Goal: Information Seeking & Learning: Learn about a topic

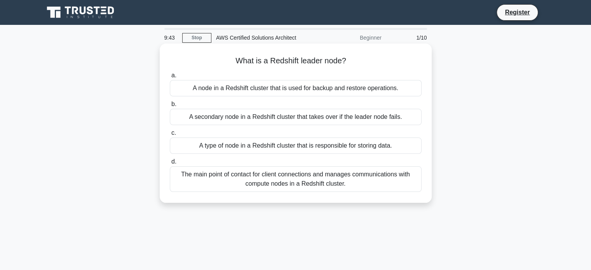
click at [251, 87] on div "A node in a Redshift cluster that is used for backup and restore operations." at bounding box center [296, 88] width 252 height 16
click at [170, 78] on input "a. A node in a Redshift cluster that is used for backup and restore operations." at bounding box center [170, 75] width 0 height 5
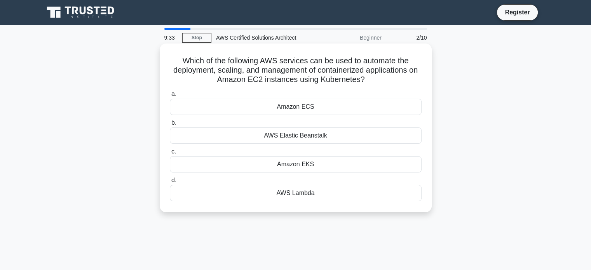
click at [289, 163] on div "Amazon EKS" at bounding box center [296, 164] width 252 height 16
click at [170, 154] on input "c. Amazon EKS" at bounding box center [170, 151] width 0 height 5
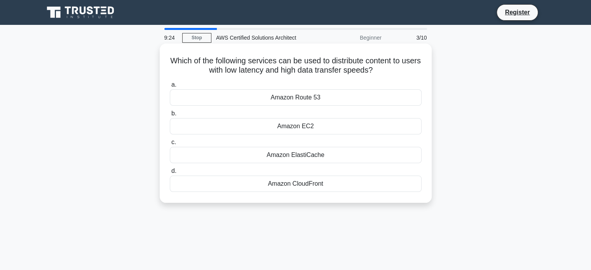
click at [302, 178] on div "Amazon CloudFront" at bounding box center [296, 184] width 252 height 16
click at [170, 174] on input "d. Amazon CloudFront" at bounding box center [170, 171] width 0 height 5
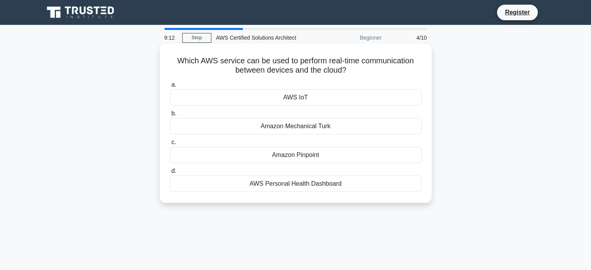
click at [287, 152] on div "Amazon Pinpoint" at bounding box center [296, 155] width 252 height 16
click at [170, 145] on input "c. Amazon Pinpoint" at bounding box center [170, 142] width 0 height 5
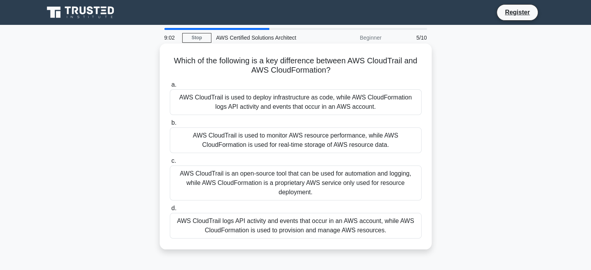
click at [276, 223] on div "AWS CloudTrail logs API activity and events that occur in an AWS account, while…" at bounding box center [296, 226] width 252 height 26
click at [170, 211] on input "d. AWS CloudTrail logs API activity and events that occur in an AWS account, wh…" at bounding box center [170, 208] width 0 height 5
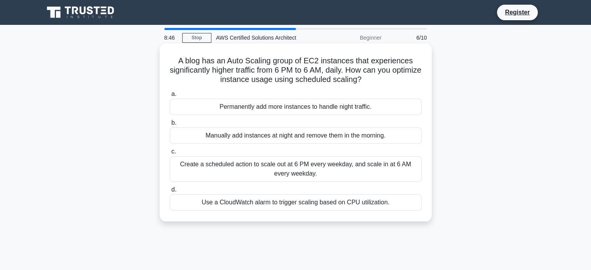
click at [269, 161] on div "Create a scheduled action to scale out at 6 PM every weekday, and scale in at 6…" at bounding box center [296, 169] width 252 height 26
click at [170, 154] on input "c. Create a scheduled action to scale out at 6 PM every weekday, and scale in a…" at bounding box center [170, 151] width 0 height 5
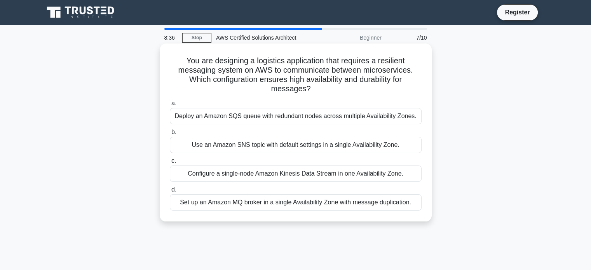
click at [257, 116] on div "Deploy an Amazon SQS queue with redundant nodes across multiple Availability Zo…" at bounding box center [296, 116] width 252 height 16
click at [170, 106] on input "a. Deploy an Amazon SQS queue with redundant nodes across multiple Availability…" at bounding box center [170, 103] width 0 height 5
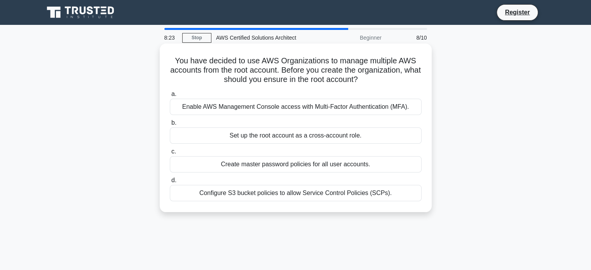
click at [257, 113] on div "Enable AWS Management Console access with Multi-Factor Authentication (MFA)." at bounding box center [296, 107] width 252 height 16
click at [170, 97] on input "a. Enable AWS Management Console access with Multi-Factor Authentication (MFA)." at bounding box center [170, 94] width 0 height 5
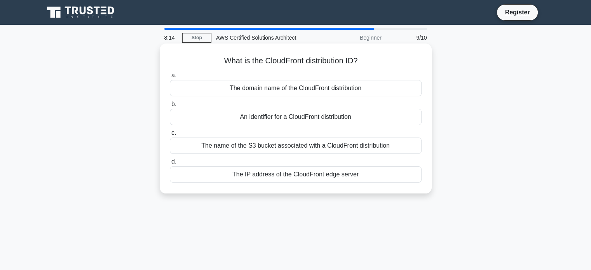
click at [267, 92] on div "The domain name of the CloudFront distribution" at bounding box center [296, 88] width 252 height 16
click at [170, 78] on input "a. The domain name of the CloudFront distribution" at bounding box center [170, 75] width 0 height 5
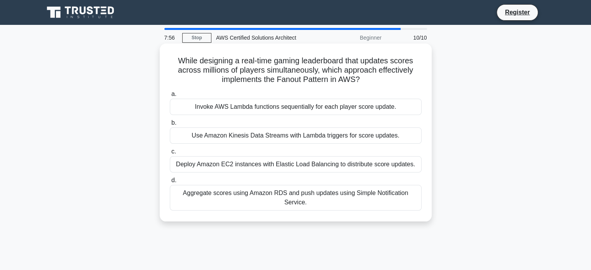
click at [266, 132] on div "Use Amazon Kinesis Data Streams with Lambda triggers for score updates." at bounding box center [296, 136] width 252 height 16
click at [170, 126] on input "b. Use Amazon Kinesis Data Streams with Lambda triggers for score updates." at bounding box center [170, 123] width 0 height 5
